Goal: Information Seeking & Learning: Check status

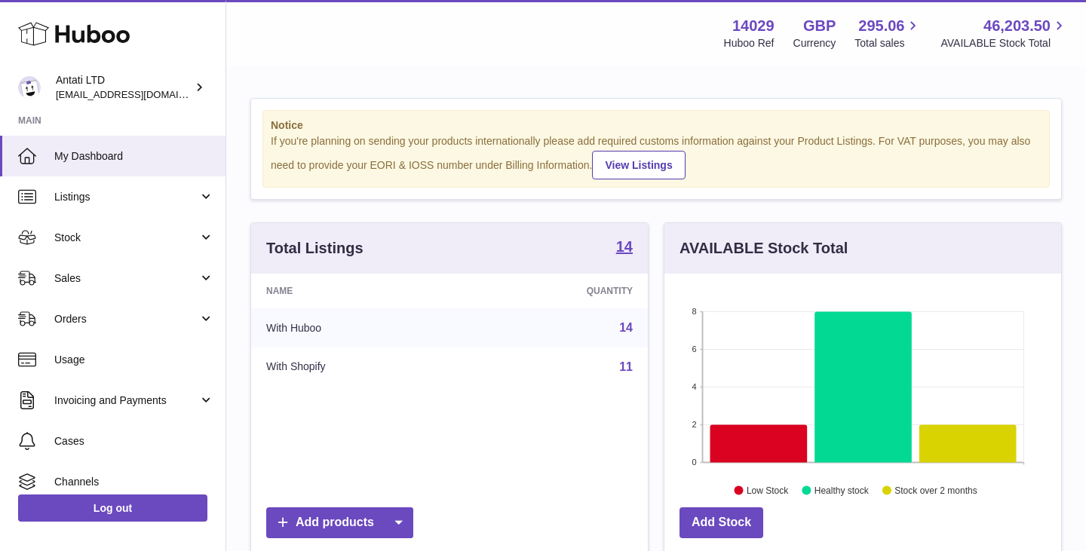
scroll to position [235, 397]
click at [868, 354] on icon at bounding box center [863, 386] width 97 height 151
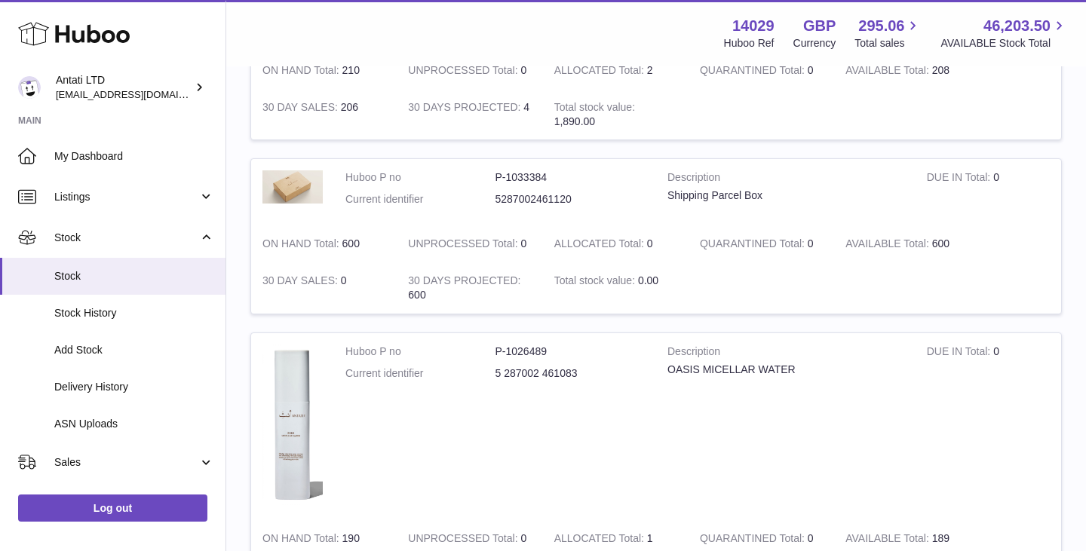
scroll to position [495, 0]
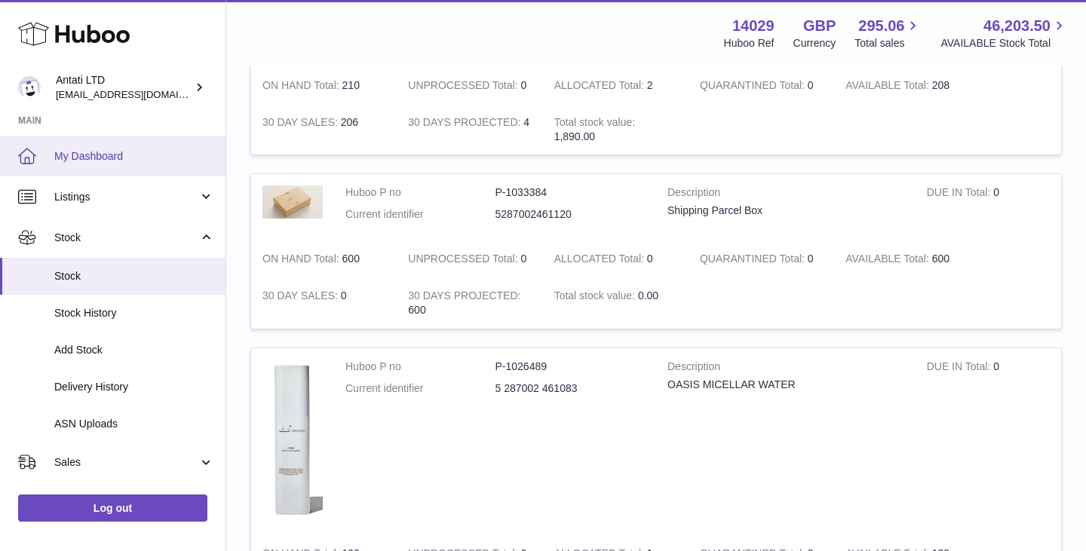
click at [119, 160] on span "My Dashboard" at bounding box center [134, 156] width 160 height 14
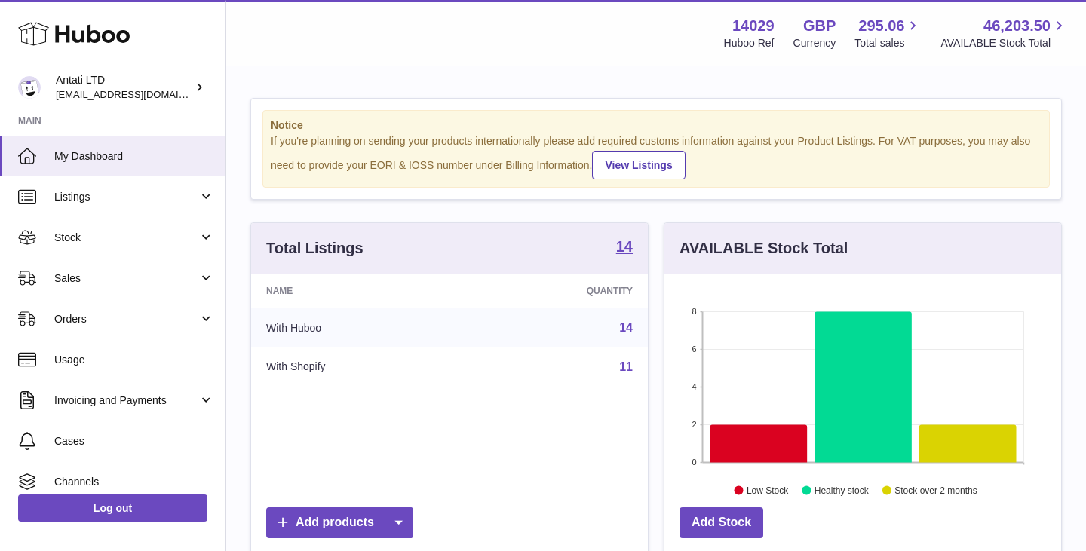
scroll to position [235, 397]
click at [774, 430] on icon at bounding box center [758, 444] width 97 height 38
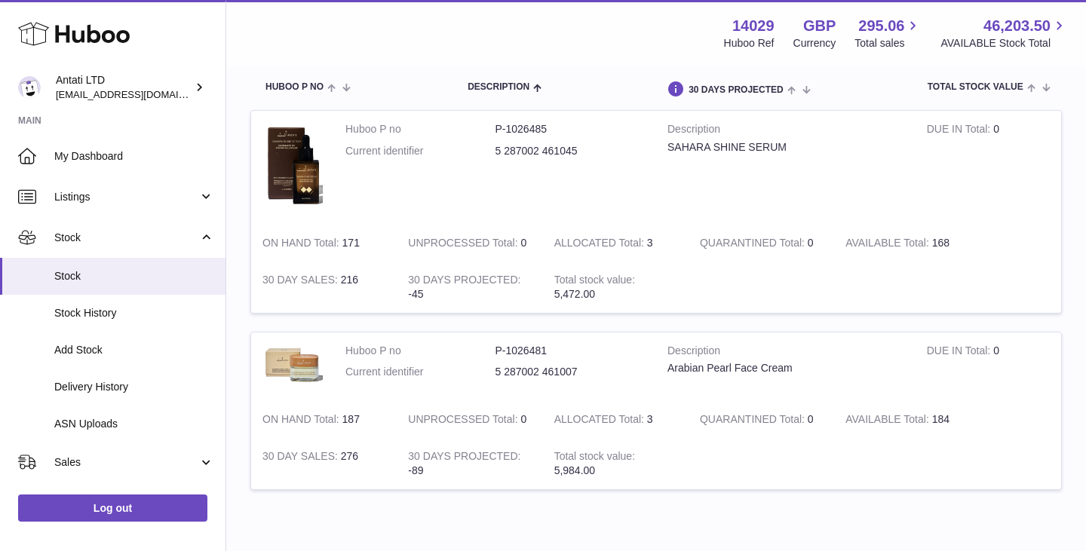
scroll to position [170, 0]
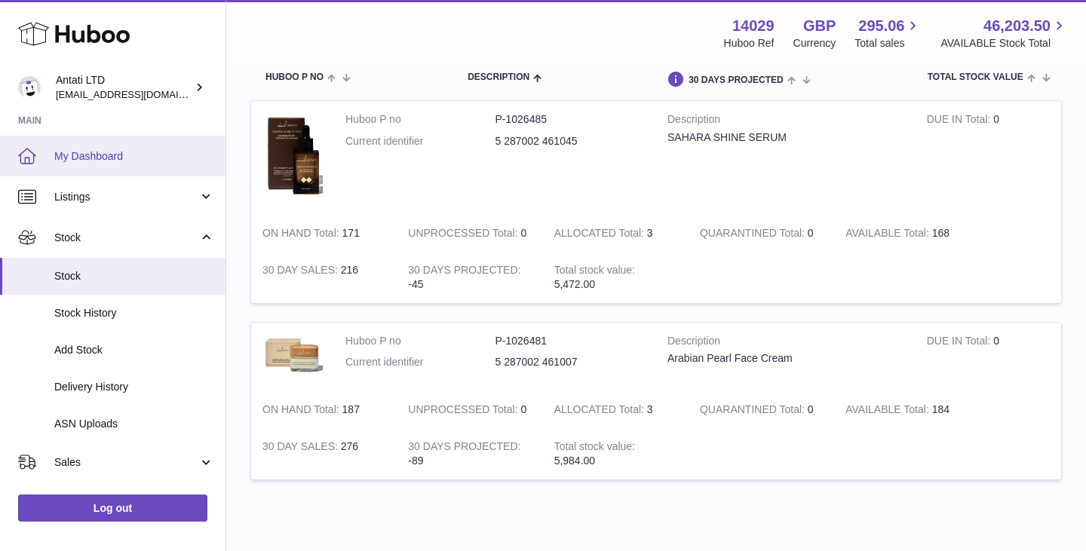
click at [100, 144] on link "My Dashboard" at bounding box center [113, 156] width 226 height 41
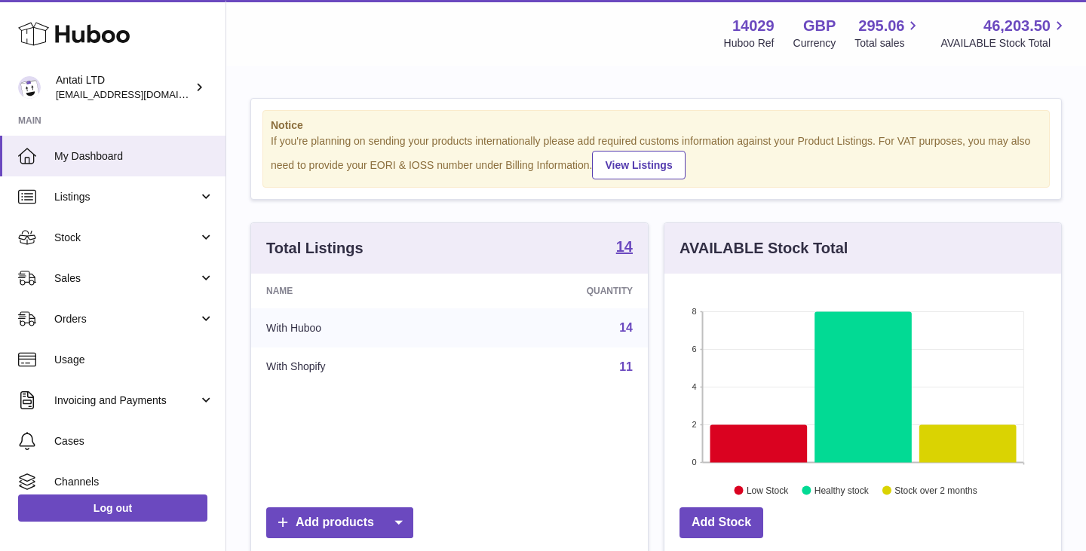
scroll to position [235, 397]
click at [862, 379] on icon at bounding box center [863, 386] width 97 height 151
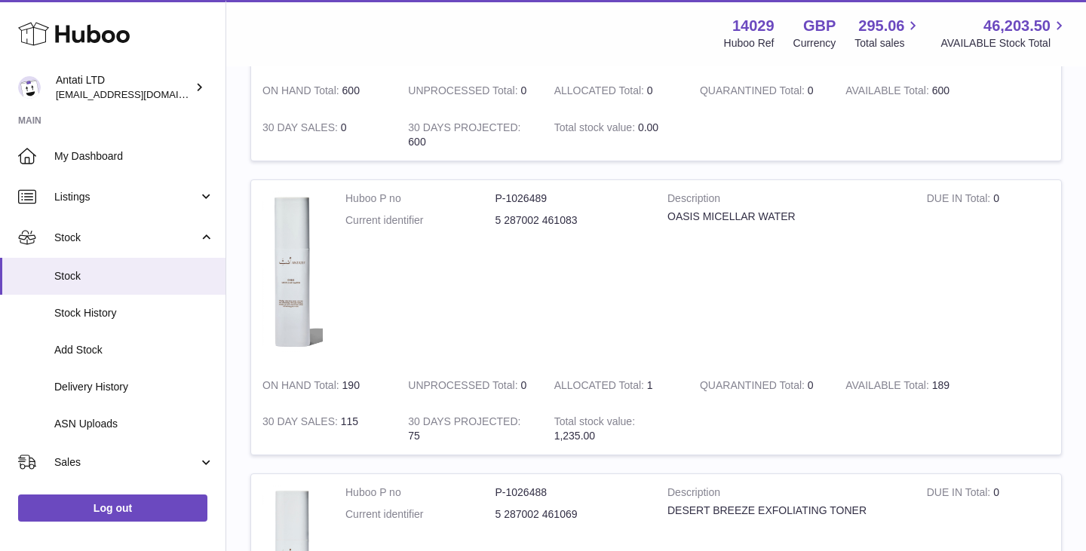
scroll to position [672, 0]
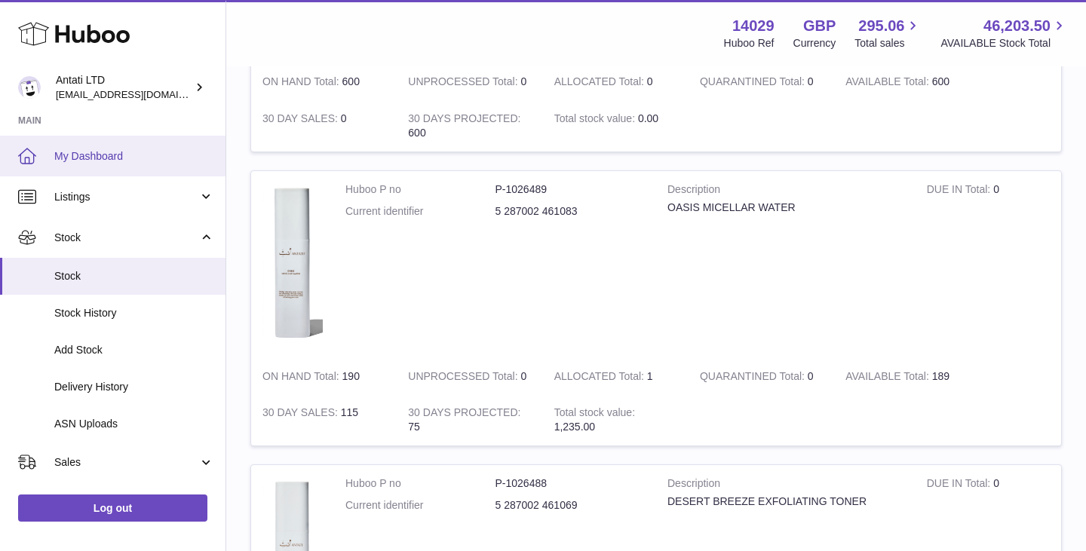
click at [71, 163] on span "My Dashboard" at bounding box center [134, 156] width 160 height 14
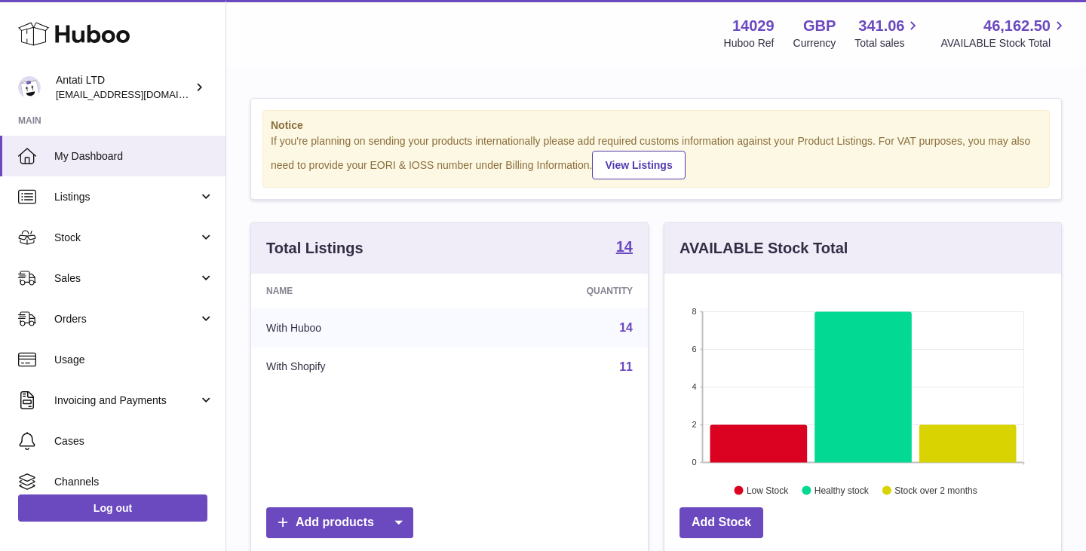
scroll to position [235, 397]
